Goal: Find contact information: Find contact information

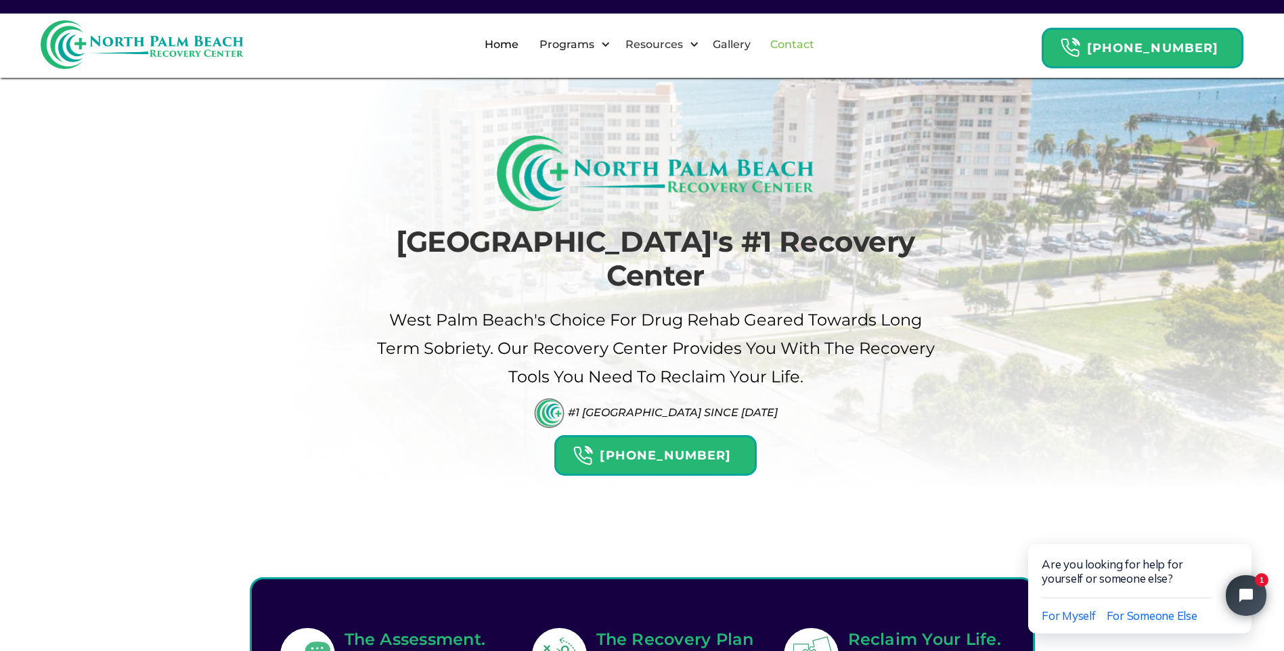
click at [822, 40] on link "Contact" at bounding box center [792, 44] width 60 height 43
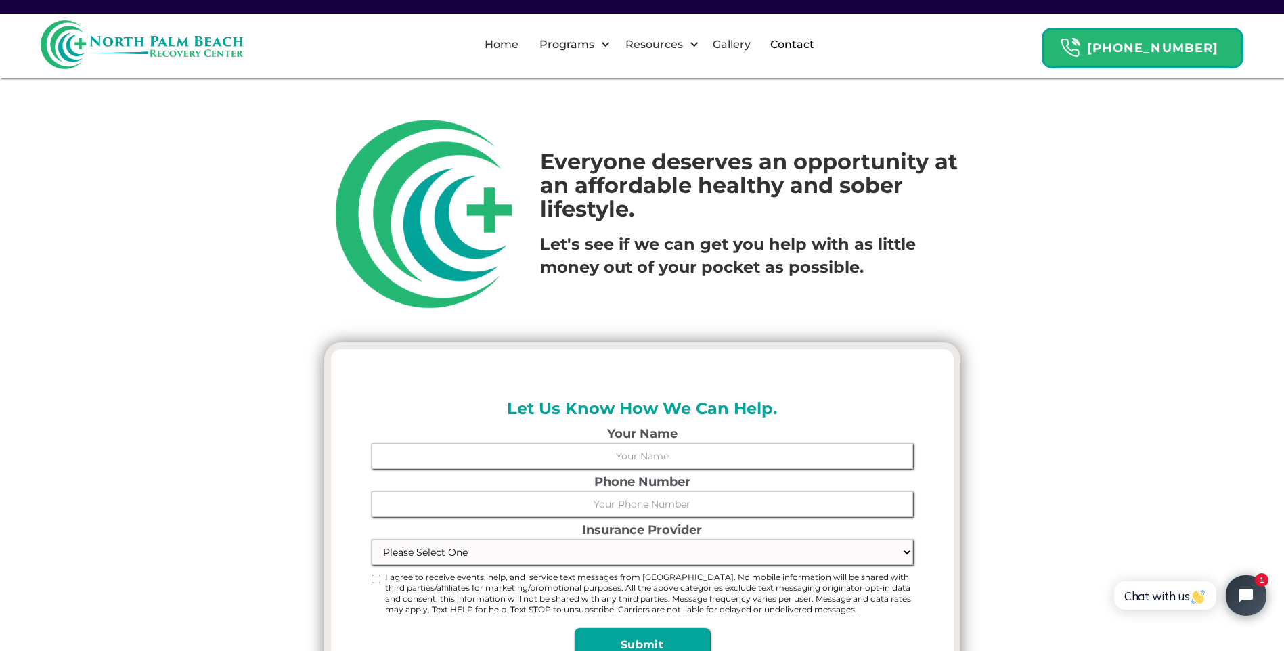
drag, startPoint x: 409, startPoint y: 75, endPoint x: 405, endPoint y: 103, distance: 28.0
